Goal: Task Accomplishment & Management: Use online tool/utility

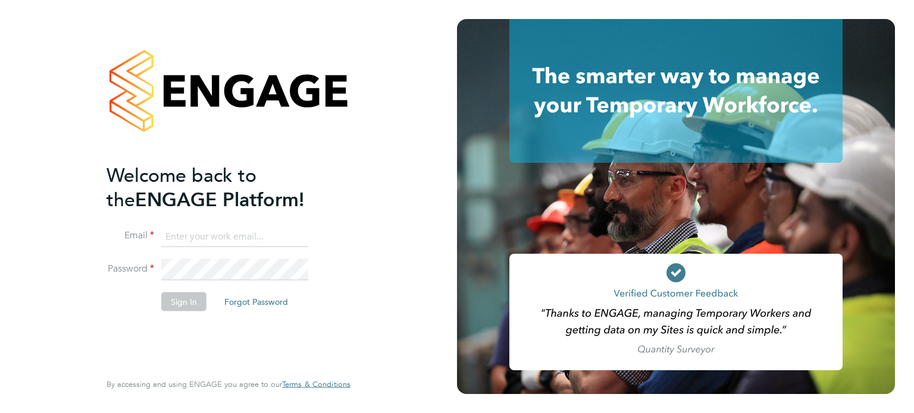
type input "jspencer@spheresolutions.co.uk"
click at [176, 299] on button "Sign In" at bounding box center [183, 301] width 45 height 19
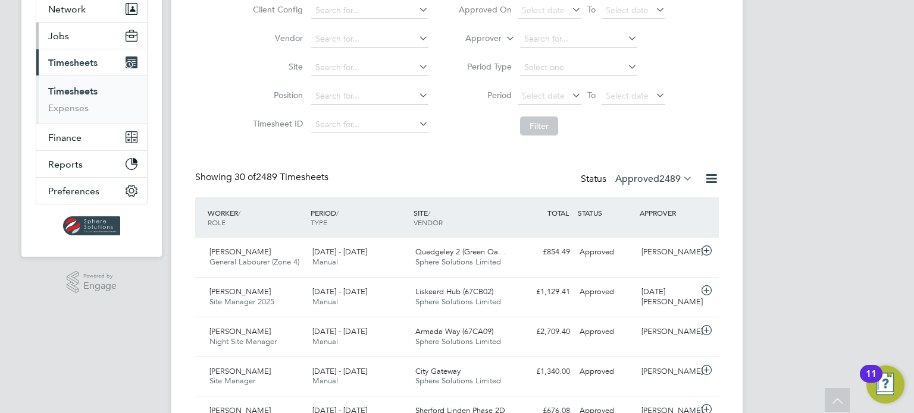
click at [67, 42] on button "Jobs" at bounding box center [91, 36] width 111 height 26
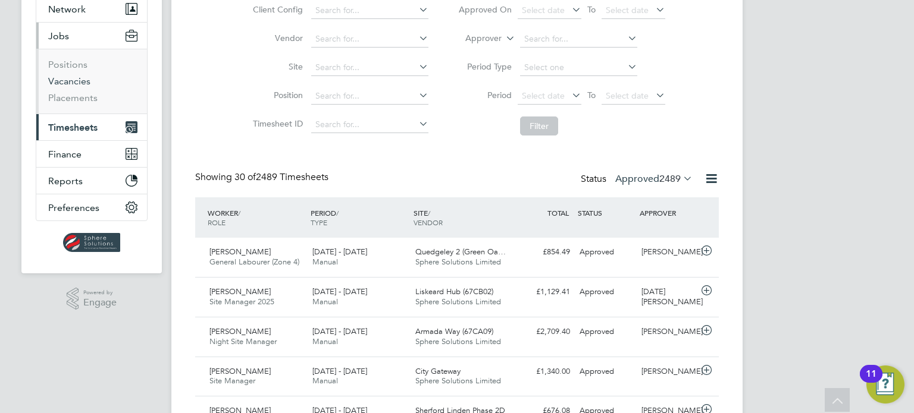
click at [79, 77] on link "Vacancies" at bounding box center [69, 81] width 42 height 11
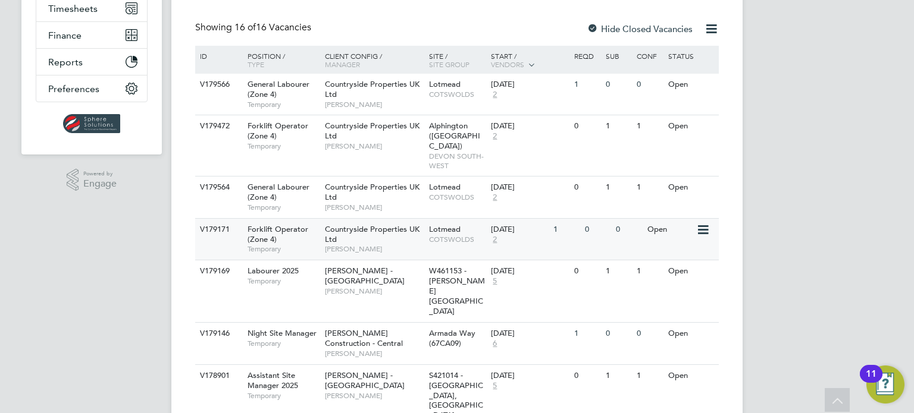
click at [696, 223] on icon at bounding box center [702, 230] width 12 height 14
click at [699, 223] on icon at bounding box center [702, 230] width 12 height 14
